Goal: Task Accomplishment & Management: Complete application form

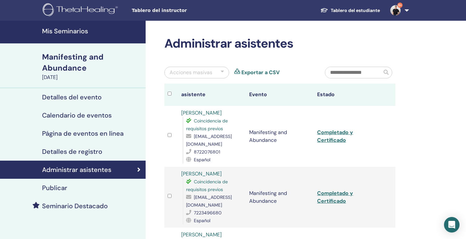
click at [76, 30] on h4 "Mis Seminarios" at bounding box center [92, 31] width 100 height 8
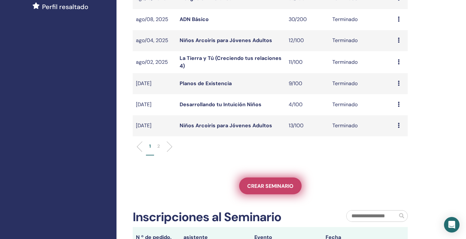
scroll to position [196, 0]
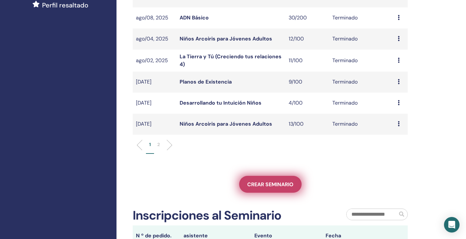
click at [262, 187] on span "Crear seminario" at bounding box center [270, 184] width 46 height 7
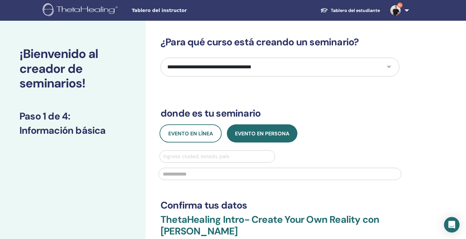
select select "****"
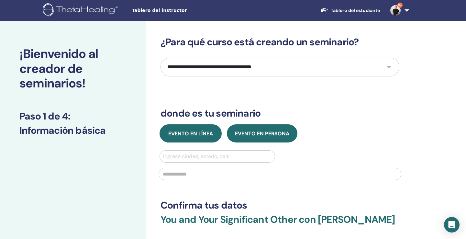
click at [198, 138] on button "Evento en línea" at bounding box center [190, 133] width 62 height 18
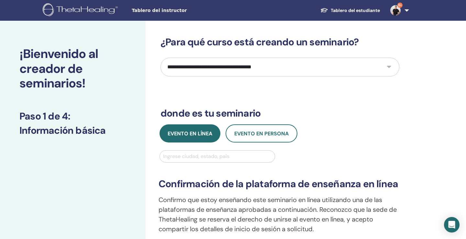
click at [197, 156] on div "Ingrese ciudad, estado, país" at bounding box center [217, 156] width 108 height 8
type input "***"
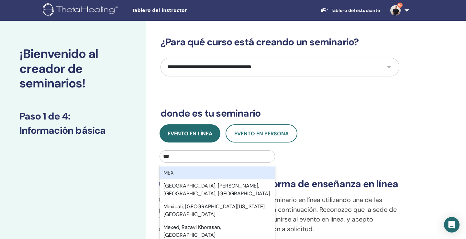
click at [197, 170] on div "MEX" at bounding box center [216, 172] width 115 height 13
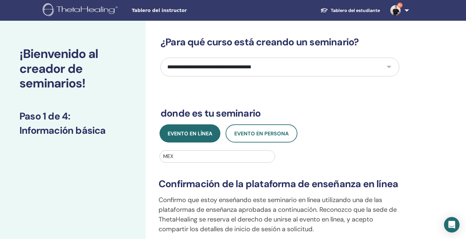
click at [116, 173] on div "¡Bienvenido al creador de seminarios! Paso 1 de 4 : Información básica" at bounding box center [73, 231] width 146 height 420
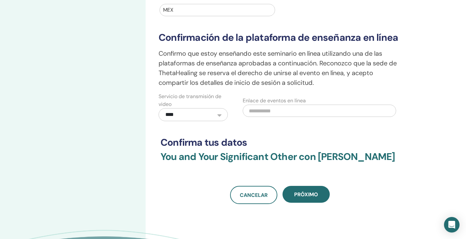
scroll to position [162, 0]
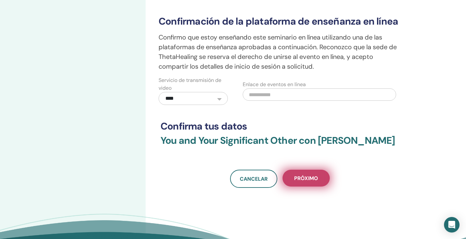
click at [305, 182] on button "próximo" at bounding box center [305, 177] width 47 height 17
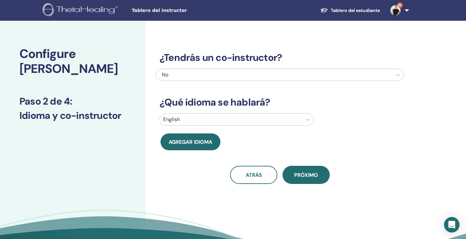
scroll to position [0, 0]
click at [199, 119] on div at bounding box center [231, 119] width 136 height 9
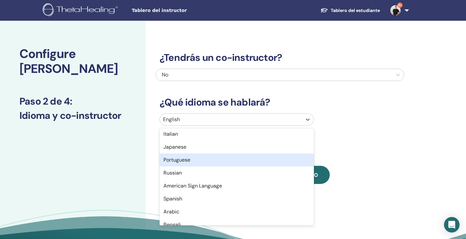
scroll to position [30, 0]
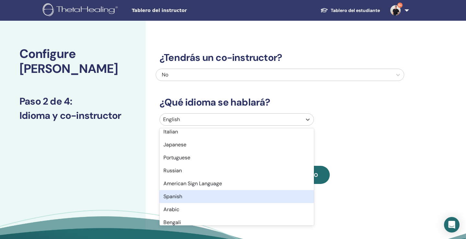
click at [194, 198] on div "Spanish" at bounding box center [236, 196] width 154 height 13
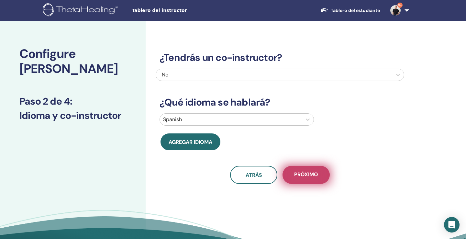
click at [305, 174] on span "próximo" at bounding box center [306, 175] width 24 height 8
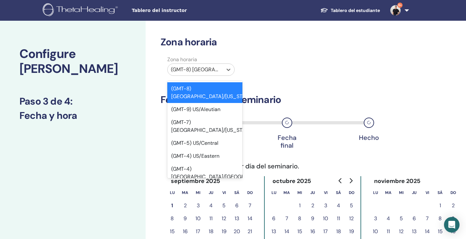
click at [215, 67] on div "(GMT-8) US/Alaska" at bounding box center [195, 70] width 49 height 8
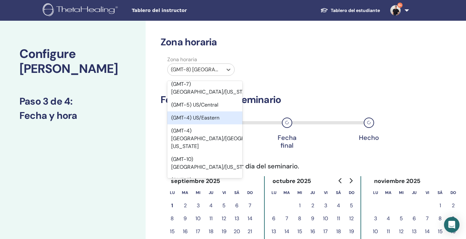
scroll to position [41, 0]
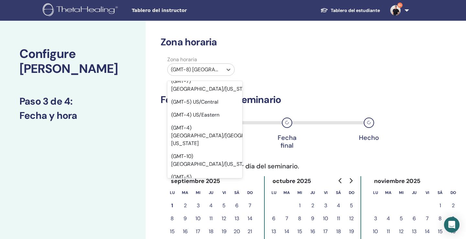
click at [205, 220] on div "(GMT-6) US/Mountain" at bounding box center [204, 226] width 75 height 13
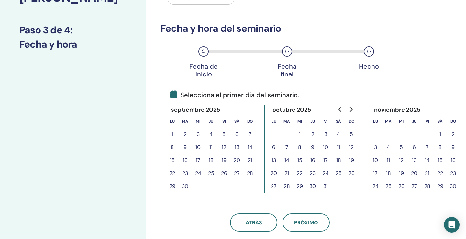
scroll to position [71, 0]
click at [236, 133] on button "6" at bounding box center [236, 133] width 13 height 13
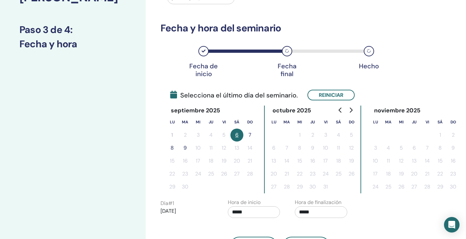
click at [248, 136] on button "7" at bounding box center [249, 134] width 13 height 13
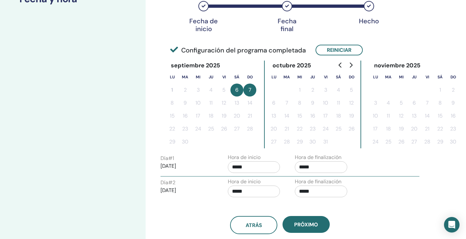
scroll to position [121, 0]
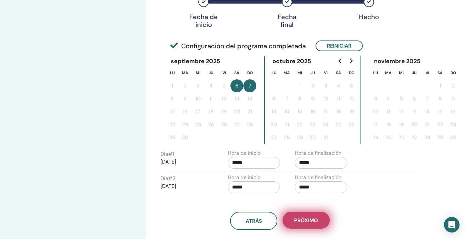
click at [304, 219] on span "próximo" at bounding box center [306, 220] width 24 height 7
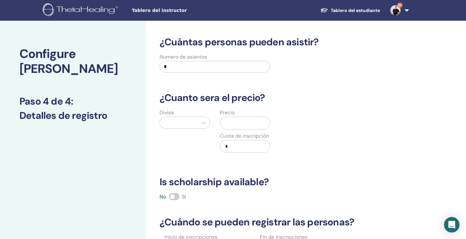
scroll to position [0, 0]
click at [188, 63] on input "*" at bounding box center [214, 67] width 111 height 12
type input "***"
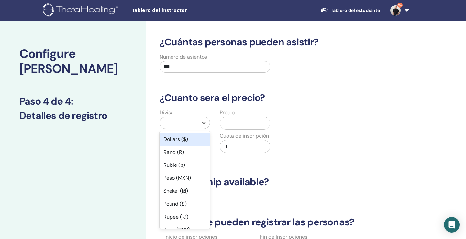
click at [177, 120] on div at bounding box center [179, 122] width 32 height 9
click at [178, 181] on div "Peso (MXN)" at bounding box center [184, 177] width 50 height 13
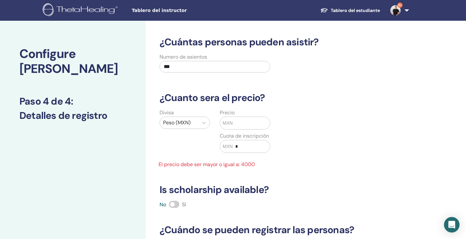
click at [241, 123] on input "text" at bounding box center [251, 123] width 37 height 12
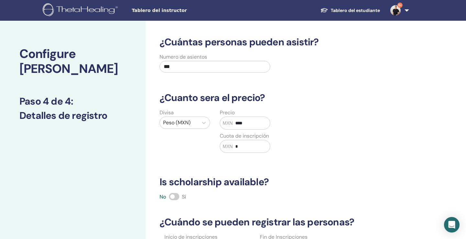
type input "****"
click at [251, 148] on input "*" at bounding box center [251, 146] width 37 height 12
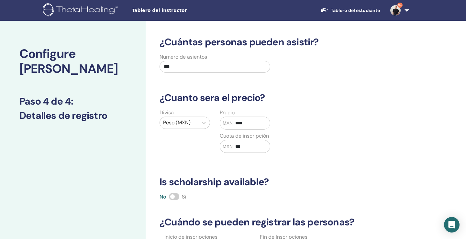
type input "***"
click at [306, 163] on div "¿Cuántas personas pueden asistir? Numero de asientos *** ¿Cuanto sera el precio…" at bounding box center [280, 165] width 248 height 258
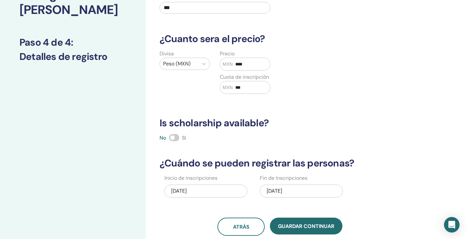
scroll to position [93, 0]
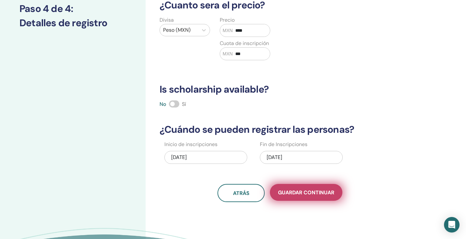
click at [299, 191] on span "Guardar Continuar" at bounding box center [306, 192] width 56 height 7
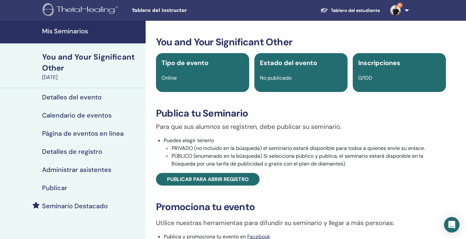
click at [61, 187] on h4 "Publicar" at bounding box center [54, 188] width 25 height 8
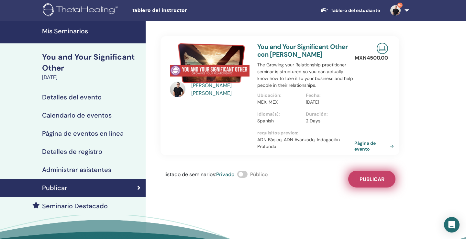
click at [368, 179] on span "Publicar" at bounding box center [371, 179] width 25 height 7
click at [361, 145] on link "Página de evento" at bounding box center [376, 146] width 42 height 12
